Goal: Task Accomplishment & Management: Manage account settings

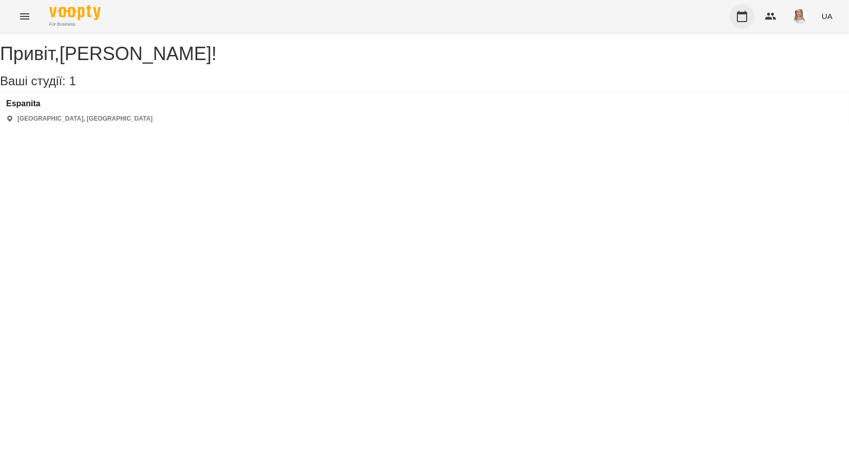
click at [739, 15] on icon "button" at bounding box center [742, 16] width 12 height 12
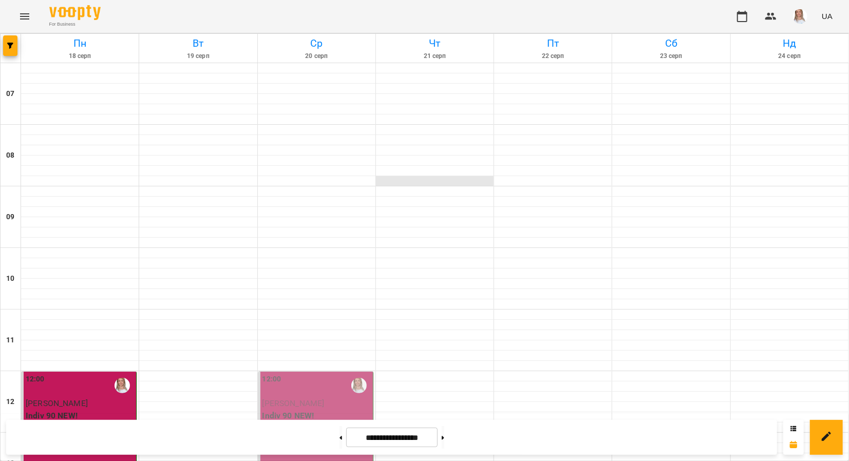
scroll to position [462, 0]
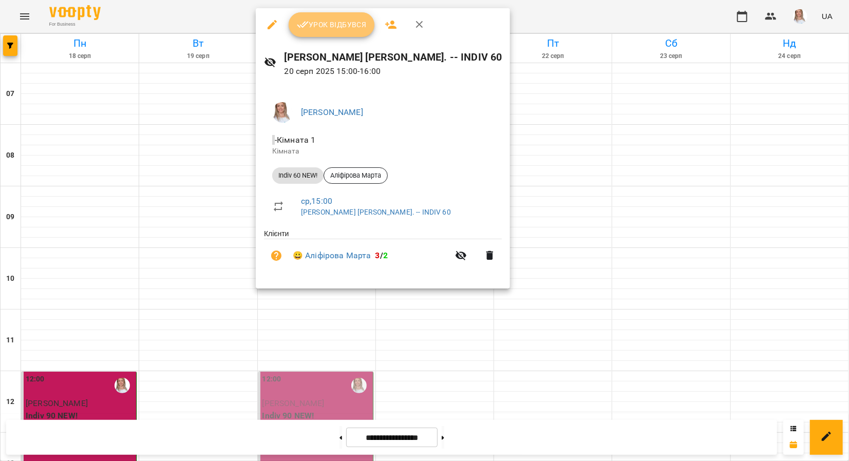
click at [332, 29] on span "Урок відбувся" at bounding box center [332, 24] width 70 height 12
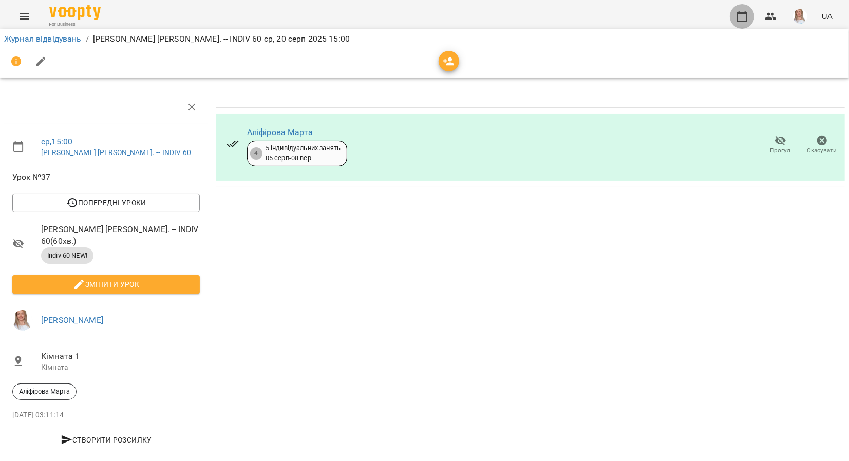
click at [741, 13] on icon "button" at bounding box center [742, 16] width 10 height 11
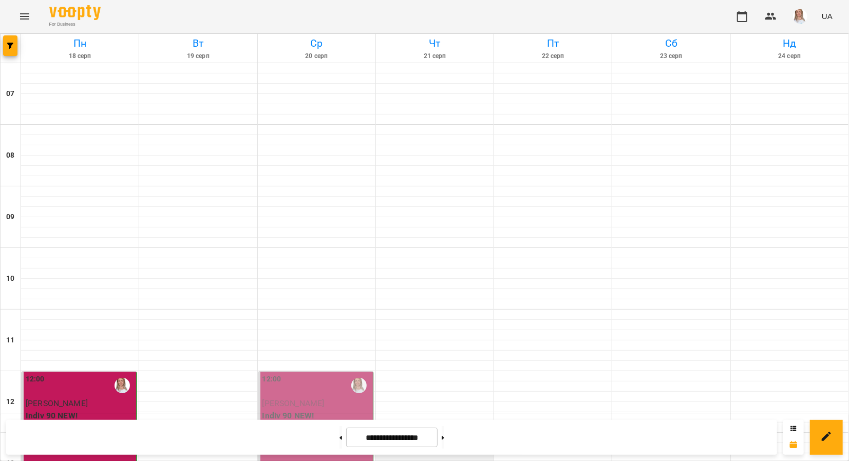
scroll to position [206, 0]
click at [302, 410] on p "Indiv 90 NEW!" at bounding box center [317, 416] width 108 height 12
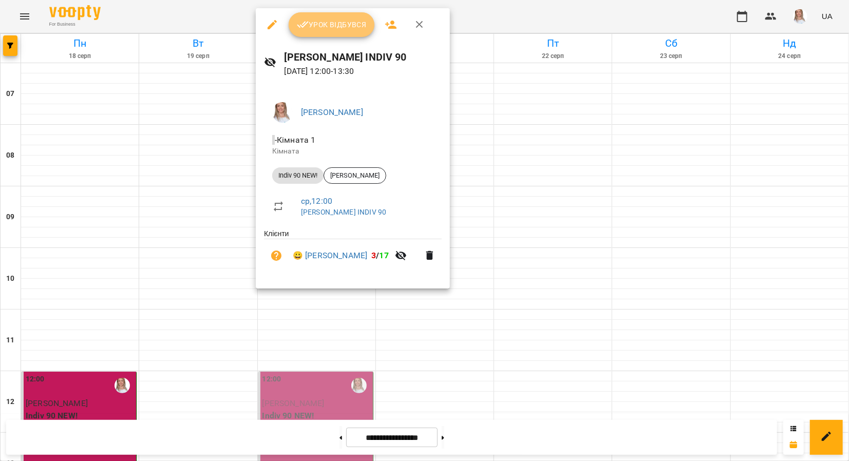
click at [356, 22] on span "Урок відбувся" at bounding box center [332, 24] width 70 height 12
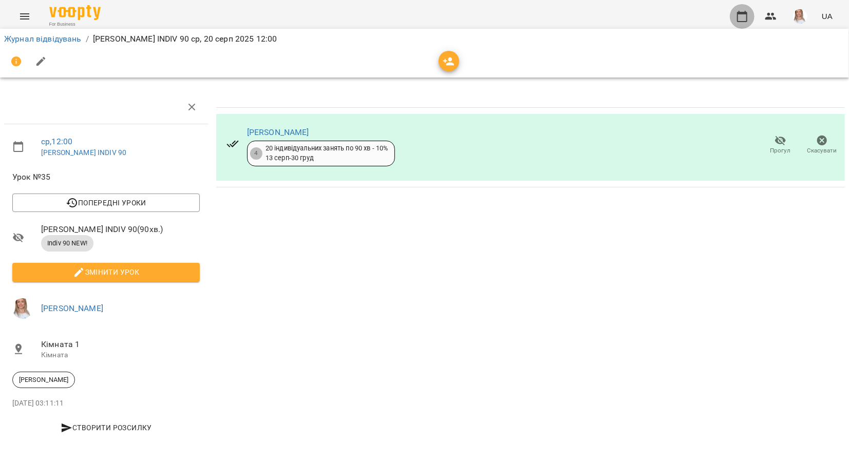
click at [742, 22] on icon "button" at bounding box center [742, 16] width 10 height 11
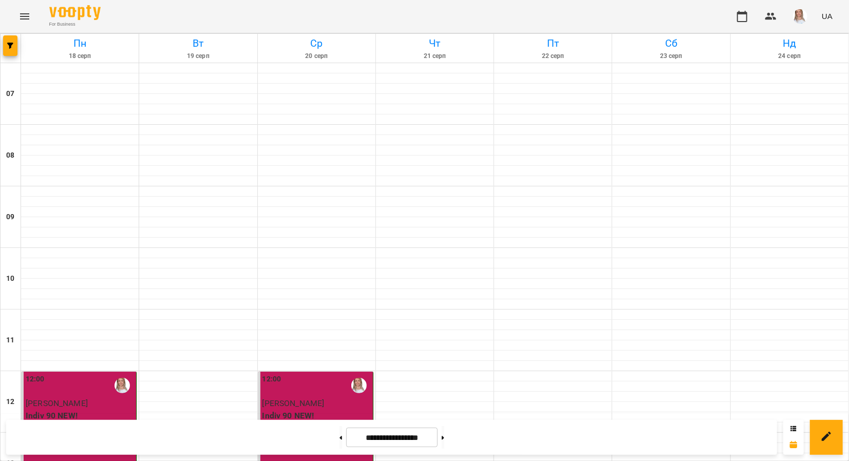
scroll to position [634, 0]
